Goal: Navigation & Orientation: Find specific page/section

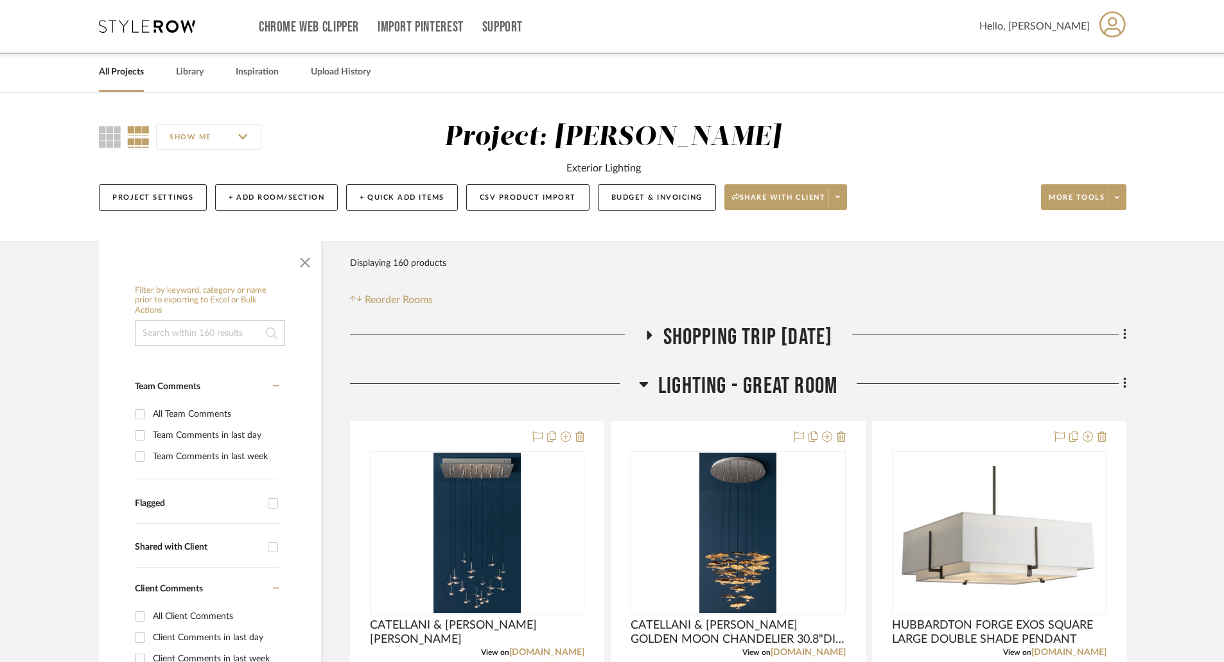
click at [130, 74] on link "All Projects" at bounding box center [121, 72] width 45 height 17
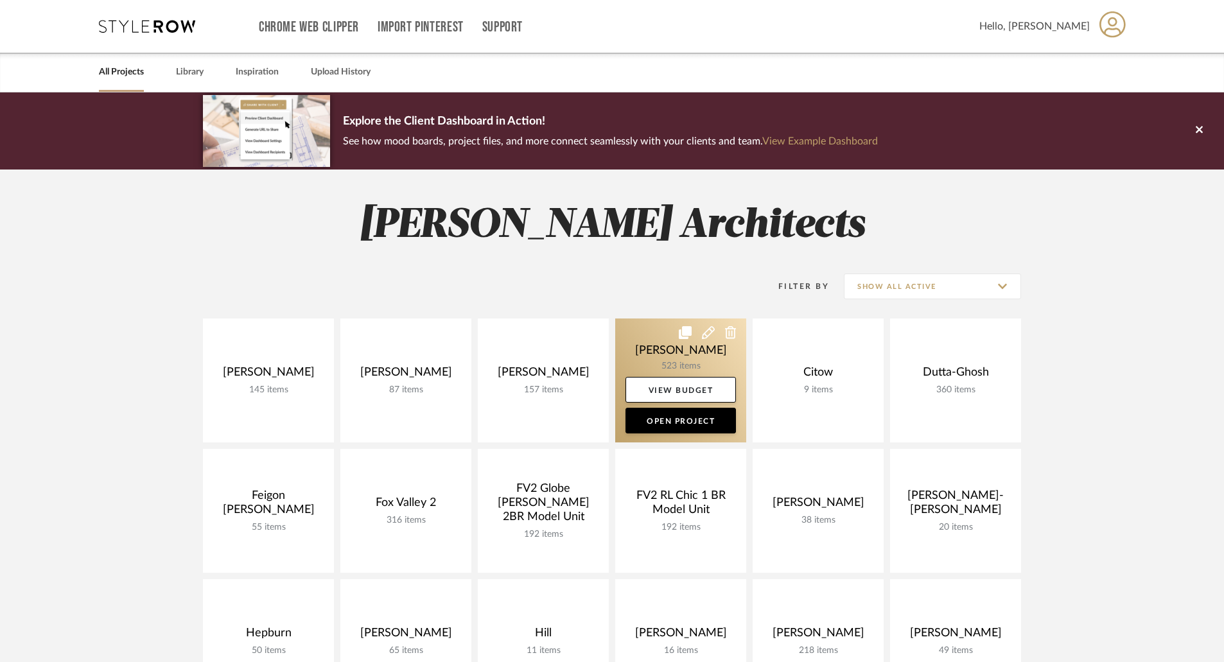
click at [694, 356] on link at bounding box center [680, 381] width 131 height 124
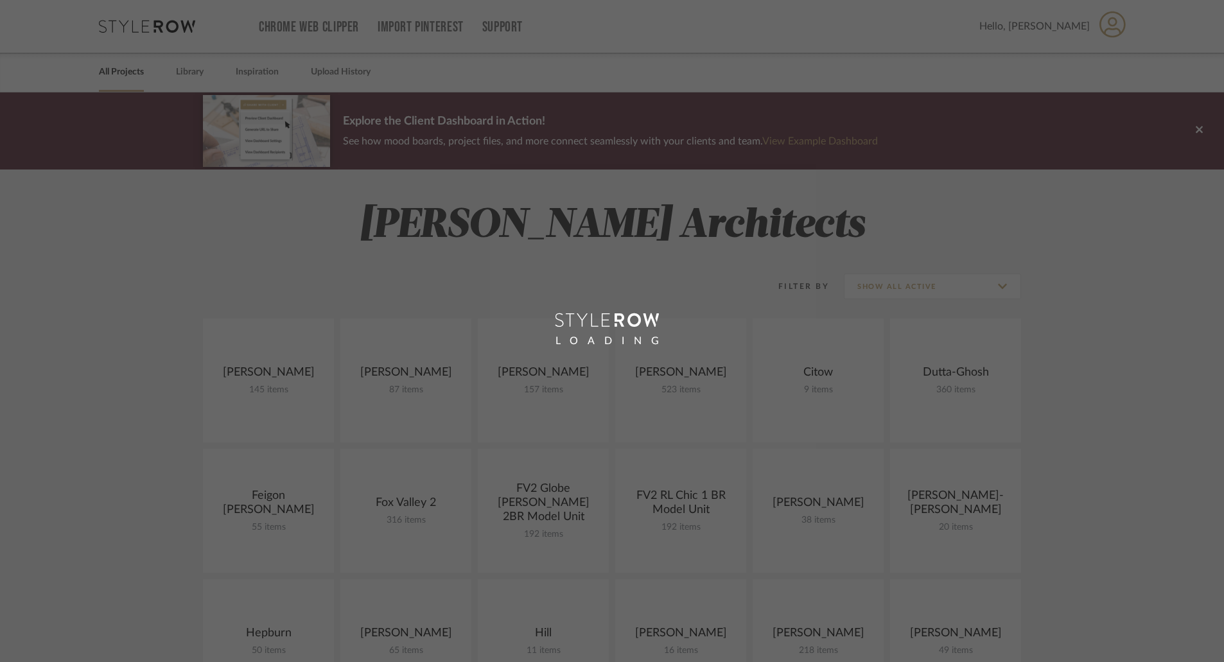
scroll to position [385, 0]
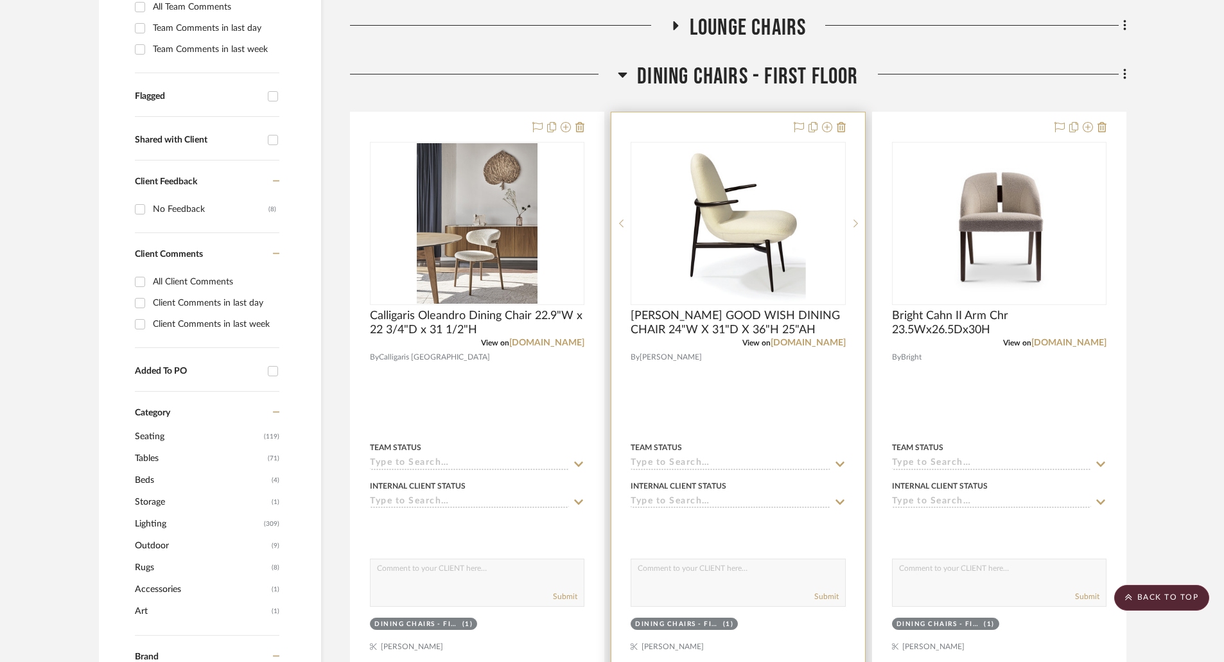
scroll to position [257, 0]
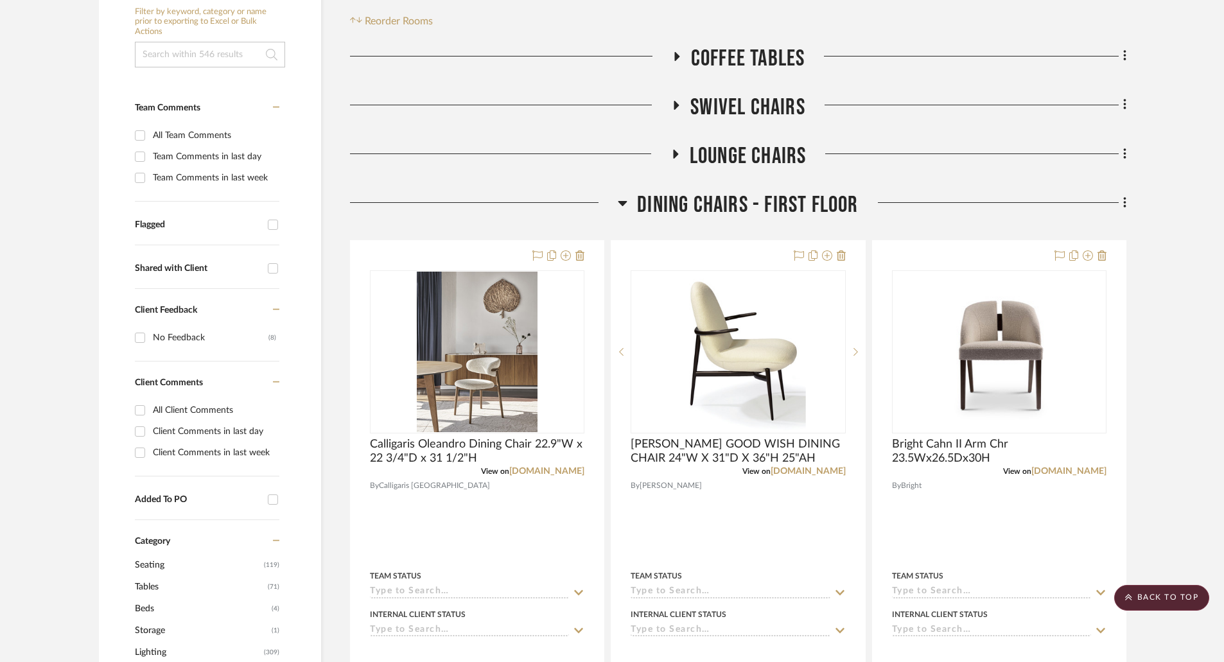
click at [622, 204] on icon at bounding box center [622, 203] width 9 height 5
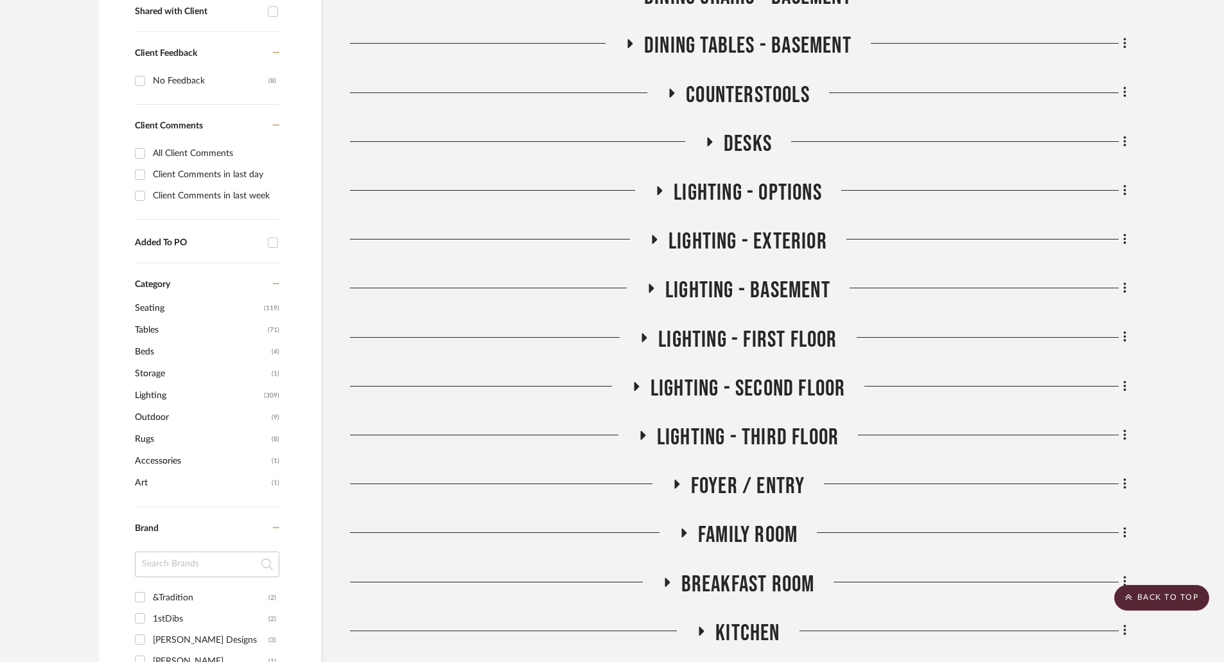
scroll to position [578, 0]
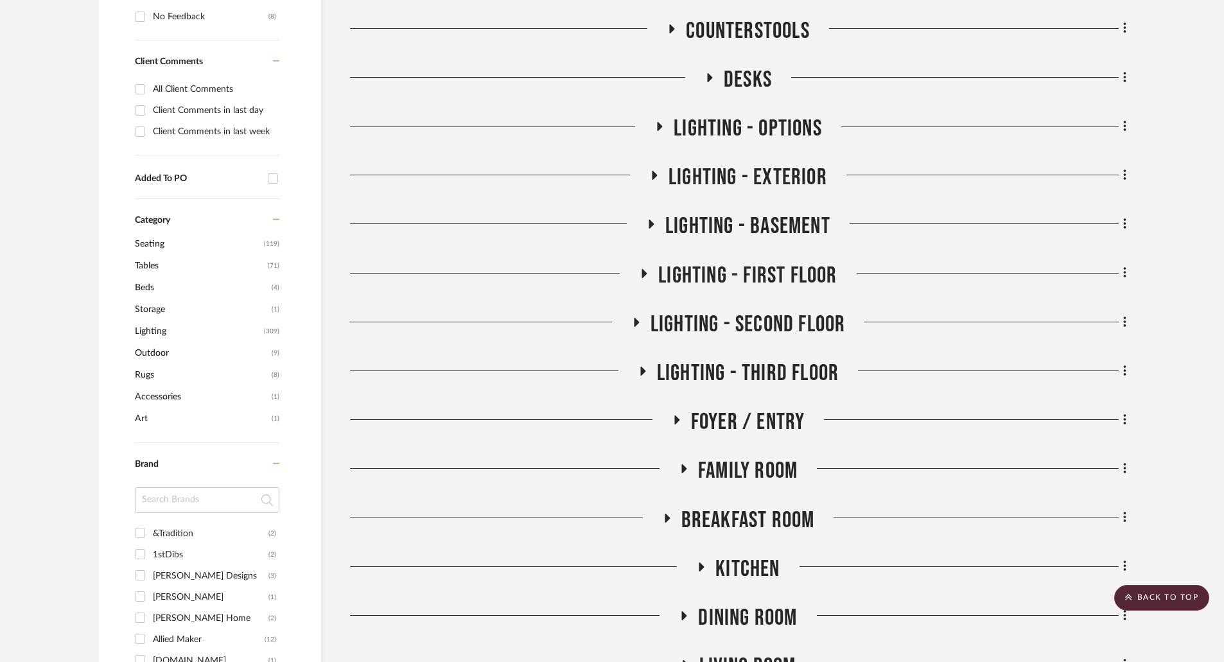
click at [634, 321] on icon at bounding box center [636, 322] width 5 height 9
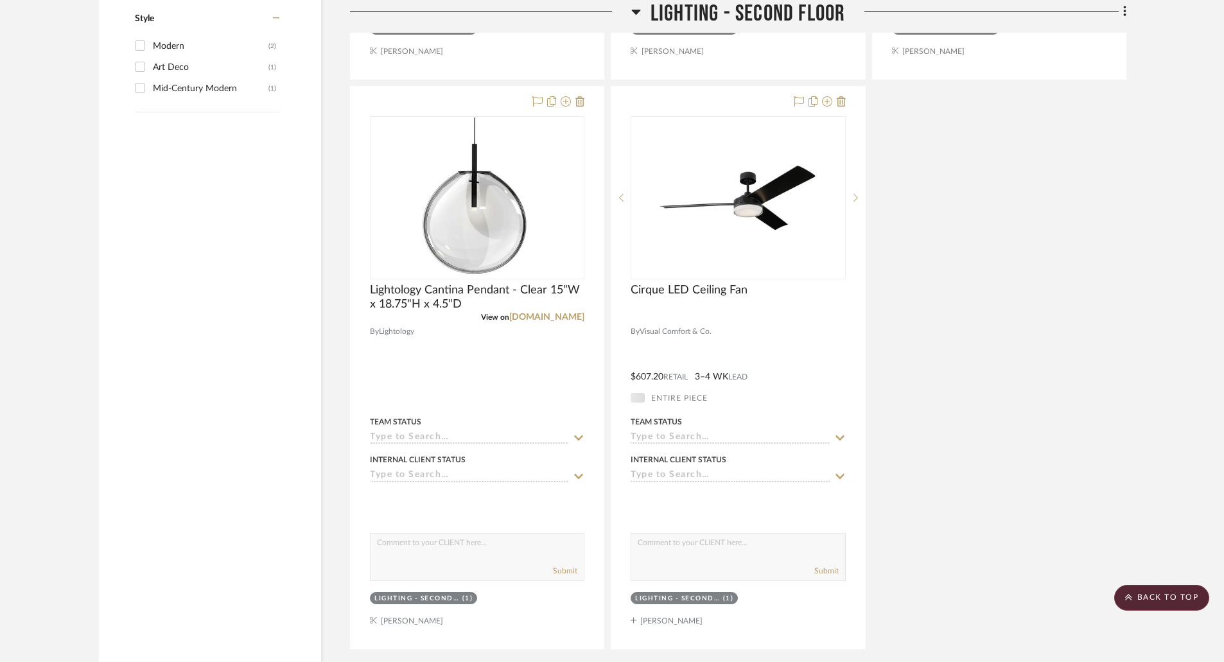
scroll to position [2376, 0]
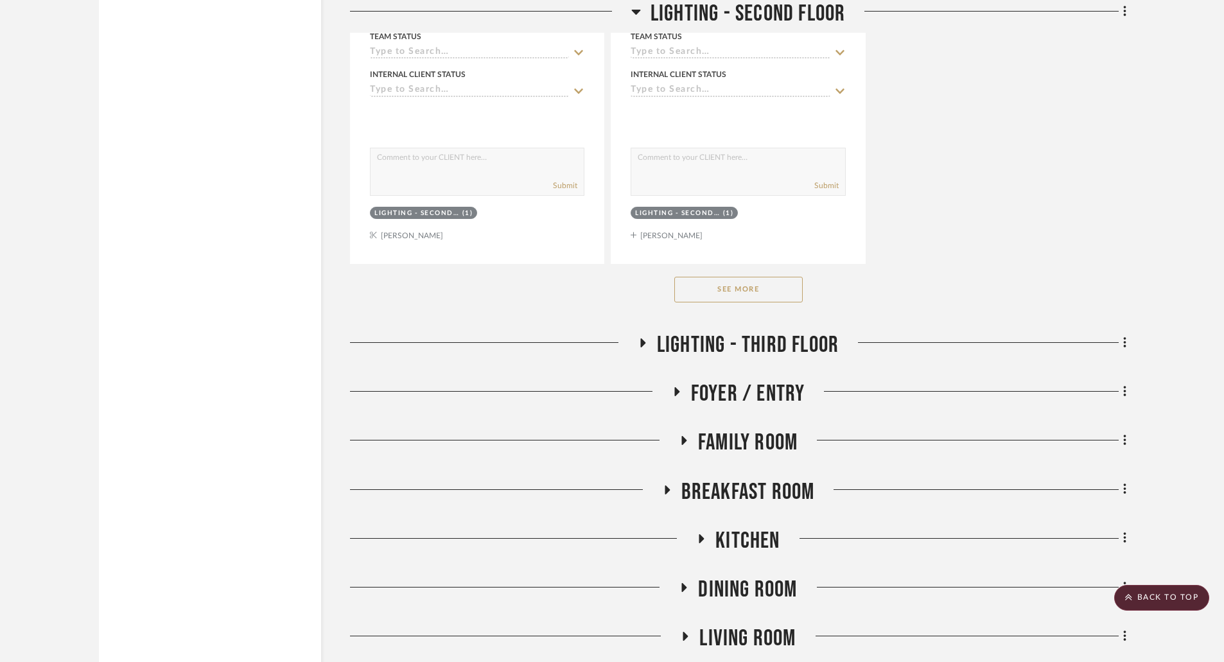
click at [740, 287] on button "See More" at bounding box center [738, 290] width 128 height 26
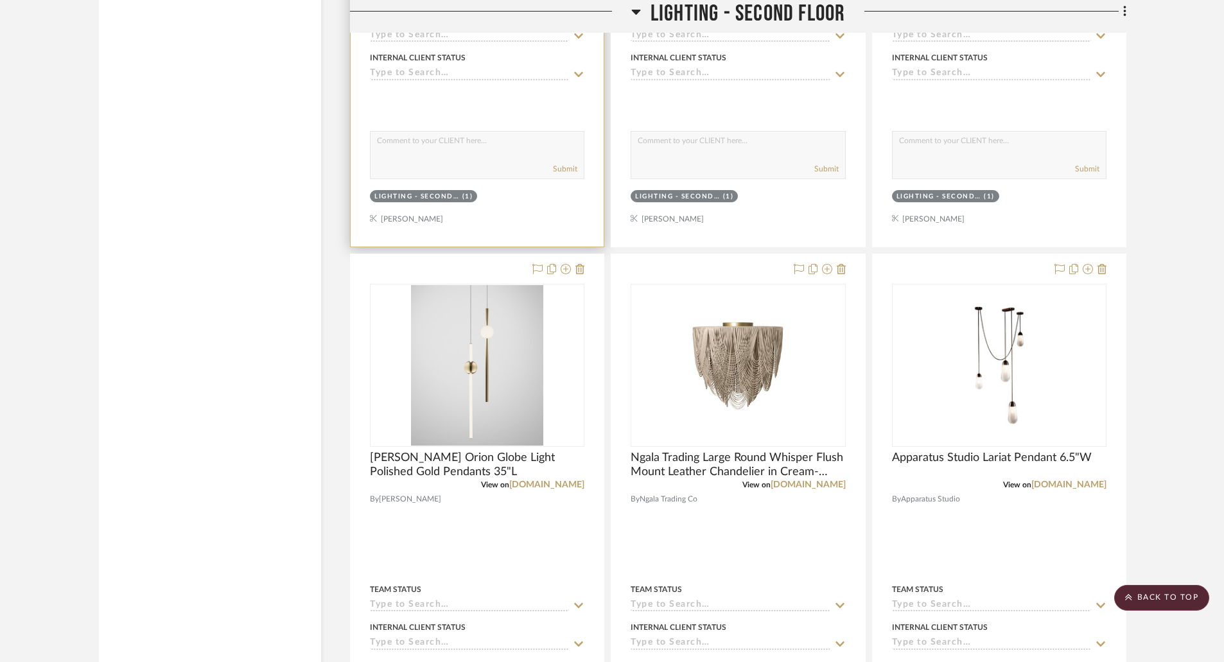
scroll to position [3083, 0]
